Goal: Task Accomplishment & Management: Manage account settings

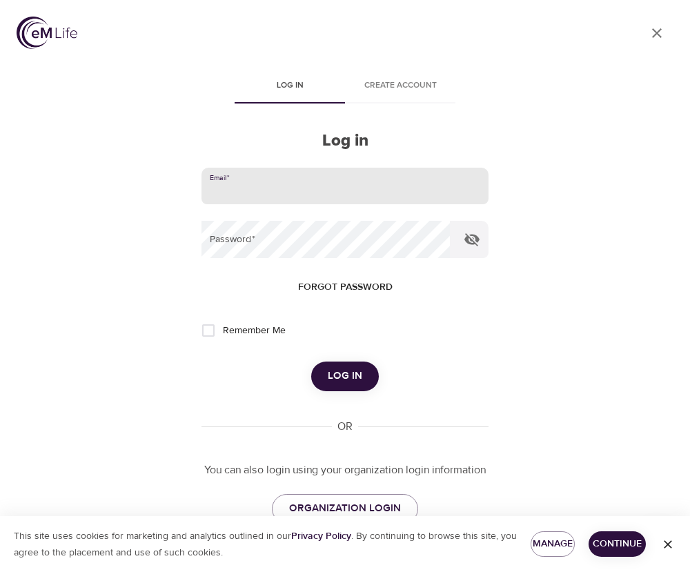
click at [333, 194] on input "email" at bounding box center [344, 186] width 287 height 37
click at [311, 362] on button "Log in" at bounding box center [345, 376] width 68 height 29
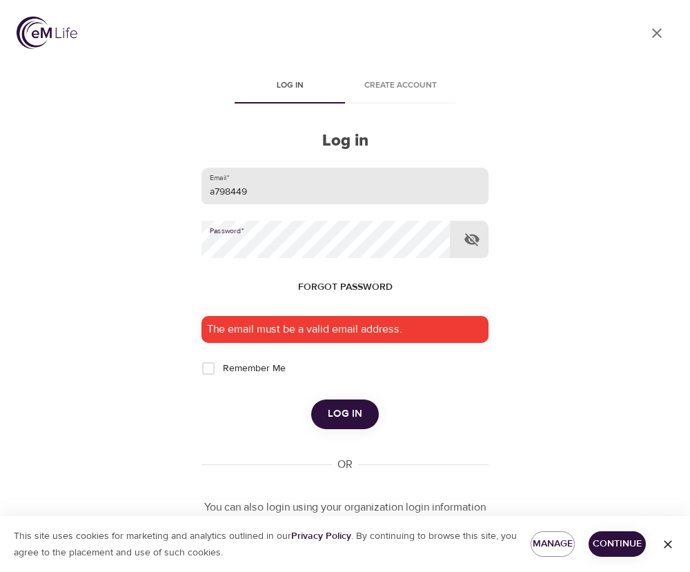
click at [333, 194] on input "a798449" at bounding box center [344, 186] width 287 height 37
type input "a"
click at [311, 399] on button "Log in" at bounding box center [345, 413] width 68 height 29
type input "raulersonjr@aetna.com"
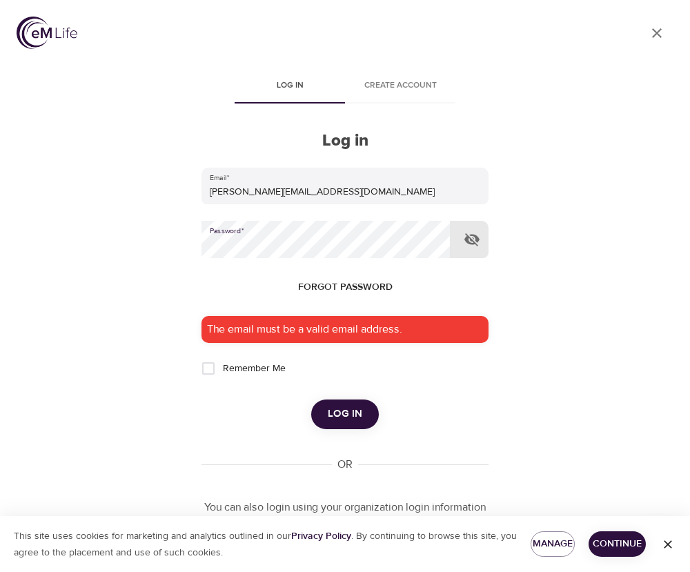
click at [355, 407] on span "Log in" at bounding box center [345, 414] width 34 height 18
click at [357, 281] on span "Forgot password" at bounding box center [345, 287] width 95 height 17
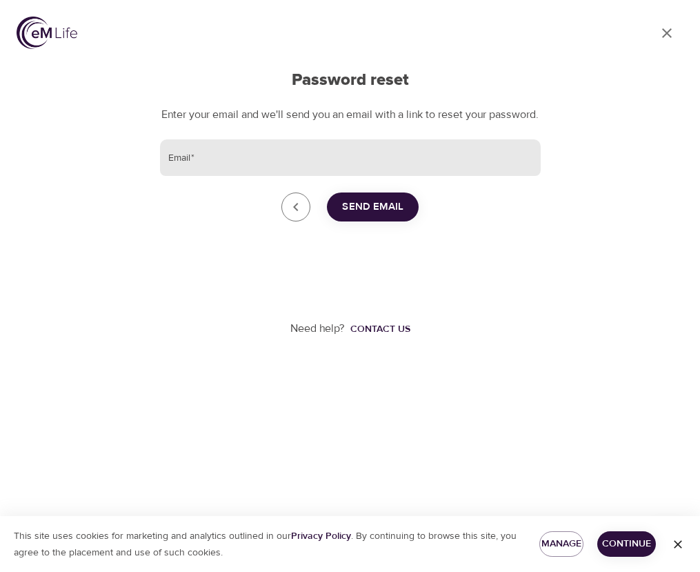
click at [303, 177] on input "Email   *" at bounding box center [350, 157] width 381 height 37
type input "raulersonjr@aetna.com"
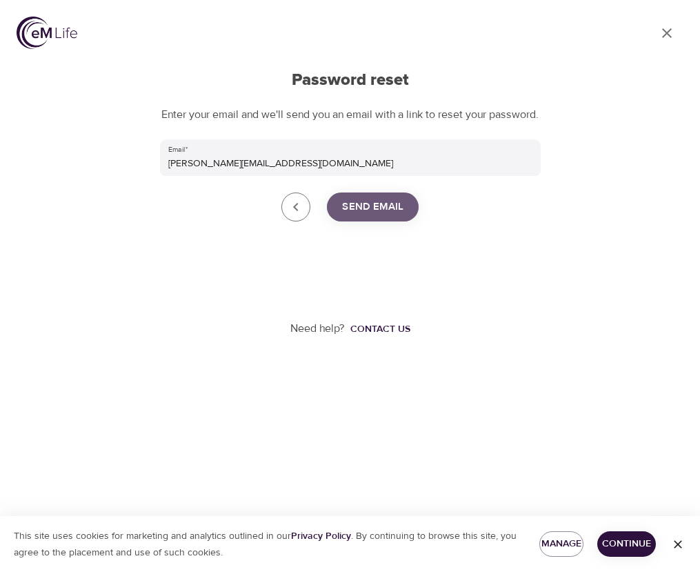
click at [361, 216] on span "Send Email" at bounding box center [372, 207] width 61 height 18
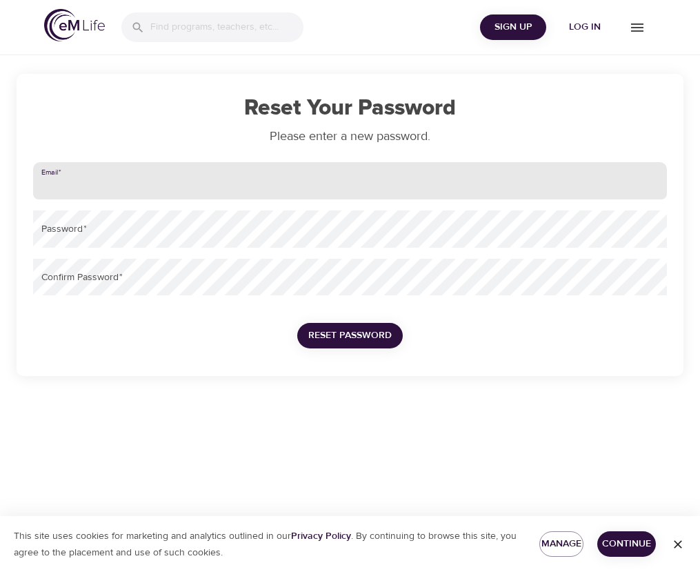
click at [145, 185] on input "email" at bounding box center [350, 180] width 634 height 37
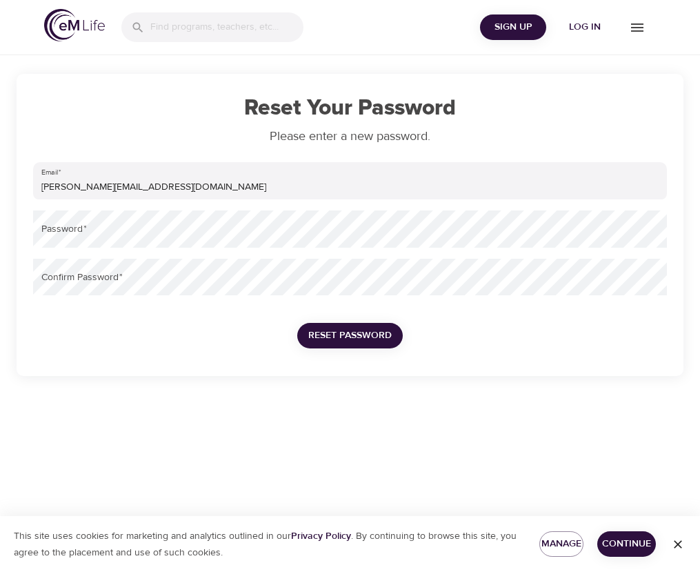
click at [99, 30] on img at bounding box center [74, 25] width 61 height 32
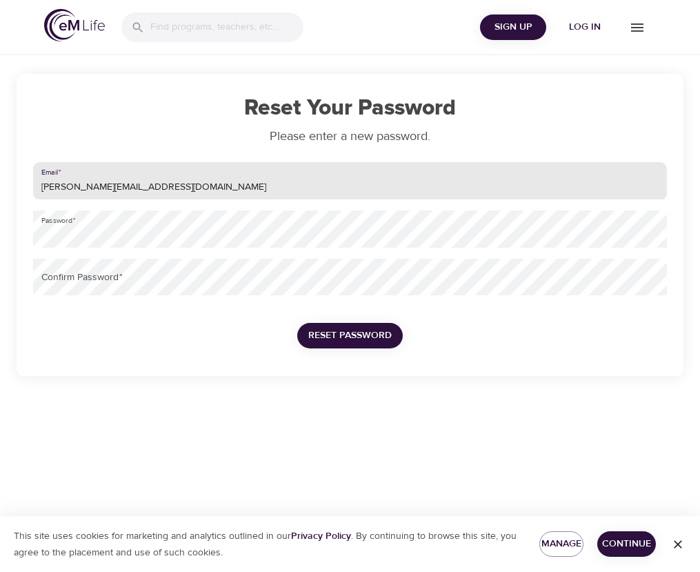
click at [153, 189] on input "raulersonjr@aetna.com" at bounding box center [350, 180] width 634 height 37
type input "raulersonjr@aetna.com"
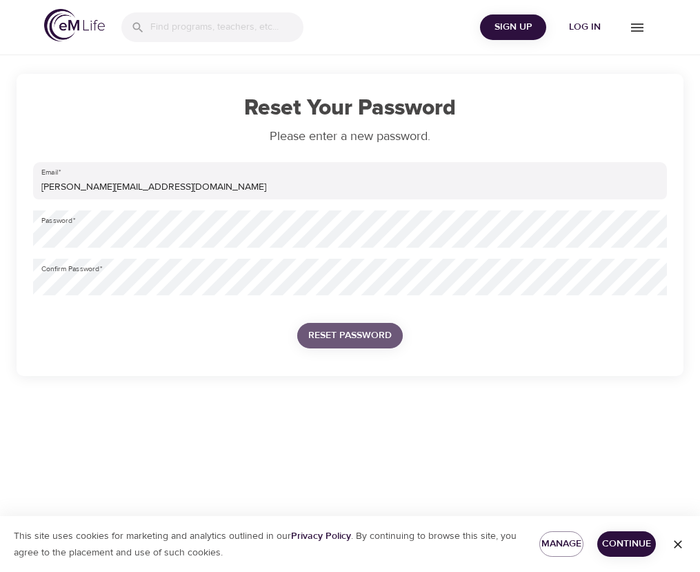
click at [353, 335] on span "Reset Password" at bounding box center [349, 335] width 83 height 17
